Goal: Information Seeking & Learning: Find specific fact

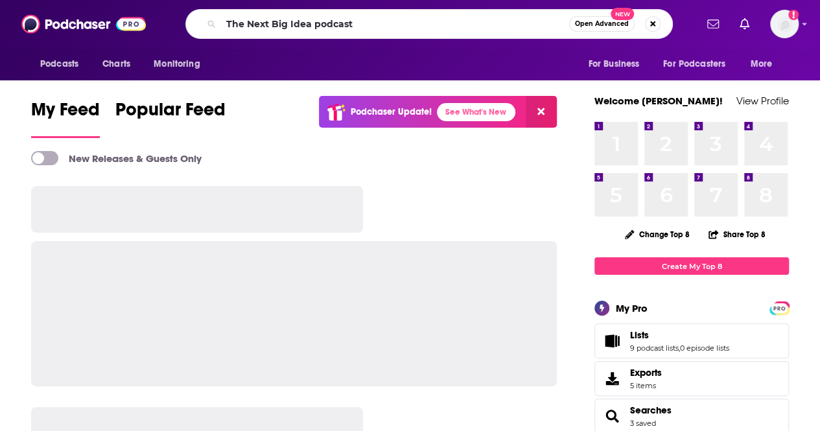
type input "The Next Big Idea podcast"
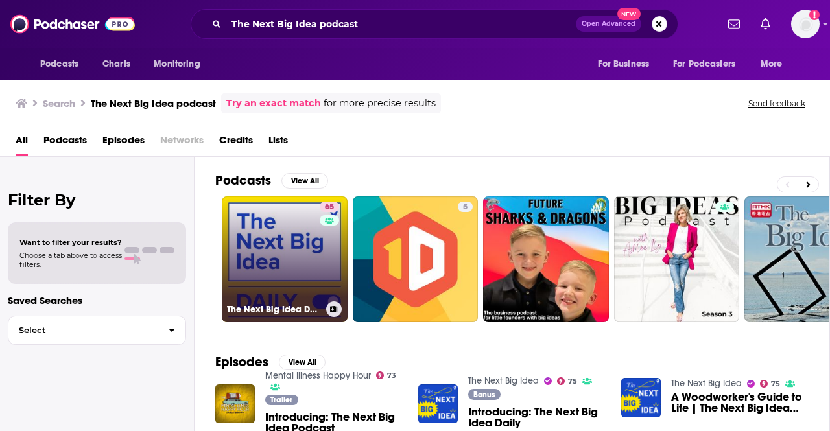
click at [287, 265] on link "65 The Next Big Idea Daily" at bounding box center [285, 259] width 126 height 126
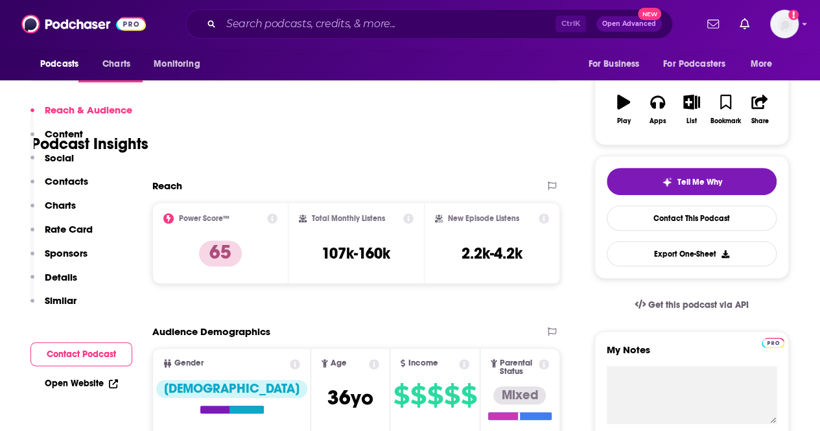
scroll to position [259, 0]
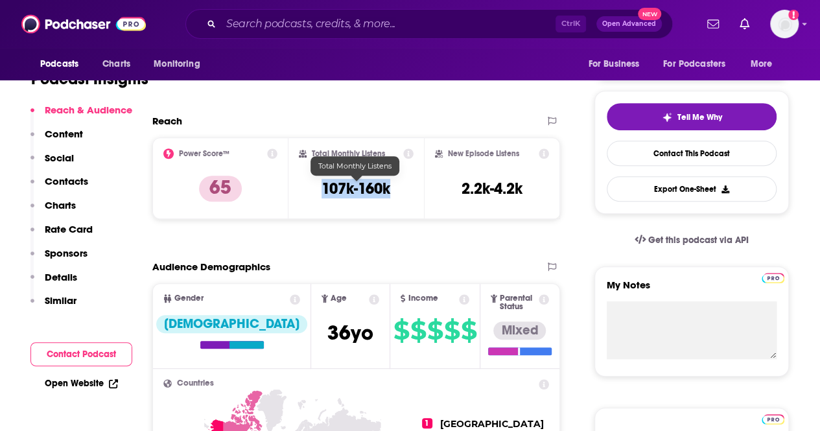
drag, startPoint x: 399, startPoint y: 191, endPoint x: 323, endPoint y: 193, distance: 75.9
click at [323, 193] on div "Total Monthly Listens 107k-160k" at bounding box center [356, 178] width 115 height 60
copy h3 "107k-160k"
